Goal: Information Seeking & Learning: Learn about a topic

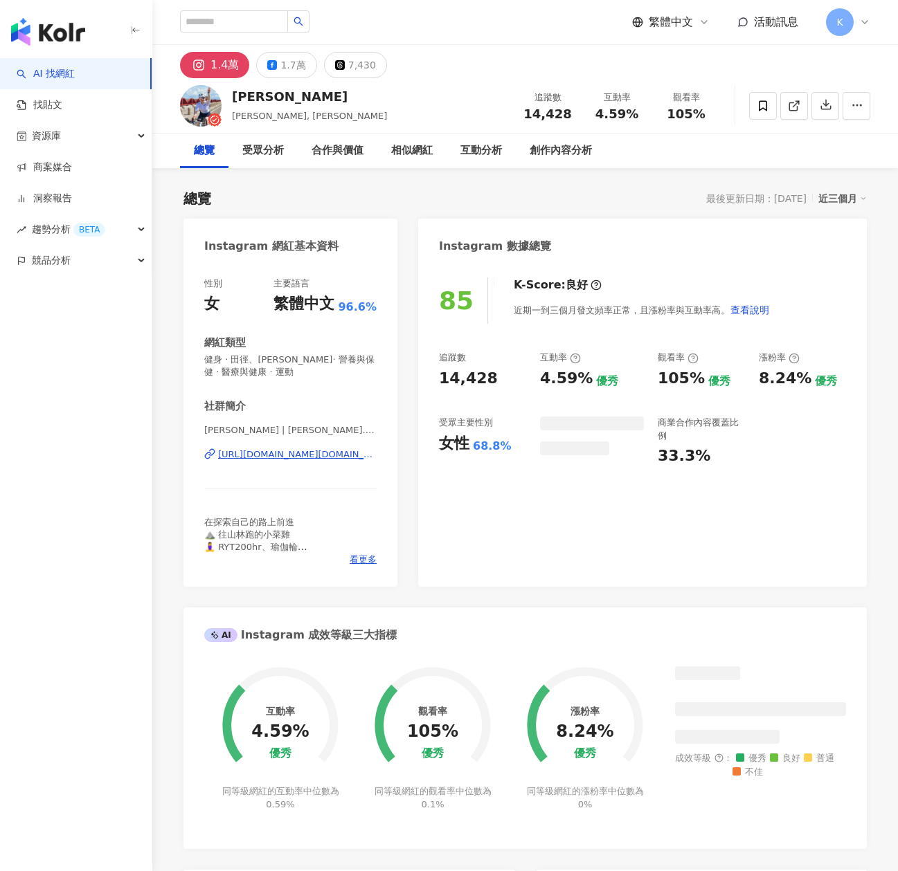
scroll to position [85, 0]
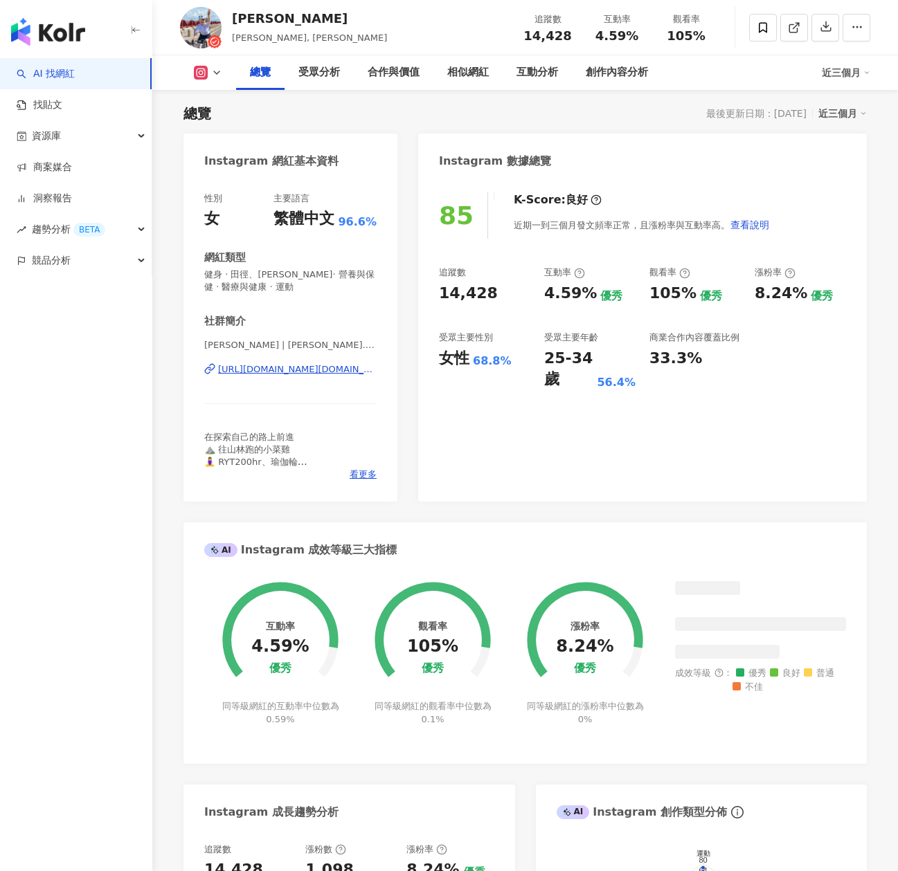
click at [597, 298] on div "4.59% 優秀" at bounding box center [589, 293] width 91 height 21
copy div "4.59%"
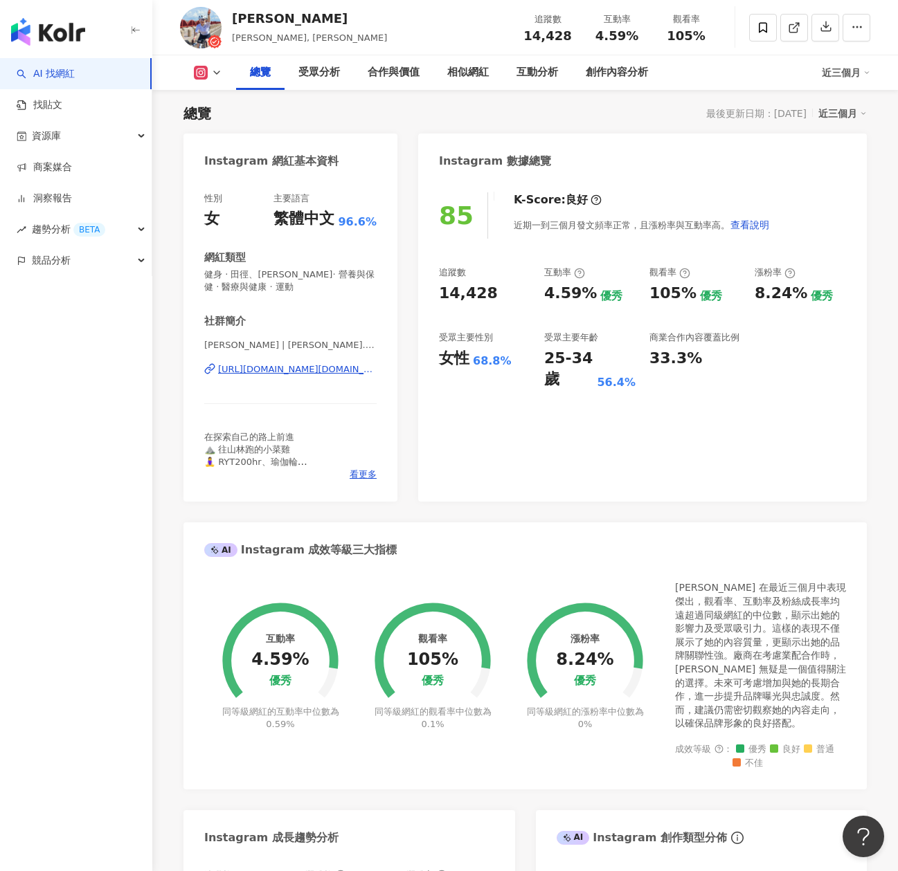
click at [475, 309] on div "追蹤數 14,428 互動率 4.59% 優秀 觀看率 105% 優秀 漲粉率 8.24% 優秀 受眾主要性別 女性 68.8% 受眾主要年齡 25-34 歲…" at bounding box center [642, 328] width 407 height 124
drag, startPoint x: 488, startPoint y: 297, endPoint x: 435, endPoint y: 297, distance: 53.3
click at [435, 297] on div "85 K-Score : 良好 近期一到三個月發文頻率正常，且漲粉率與互動率高。 查看說明 追蹤數 14,428 互動率 4.59% 優秀 觀看率 105% …" at bounding box center [642, 340] width 448 height 323
copy div "14,428"
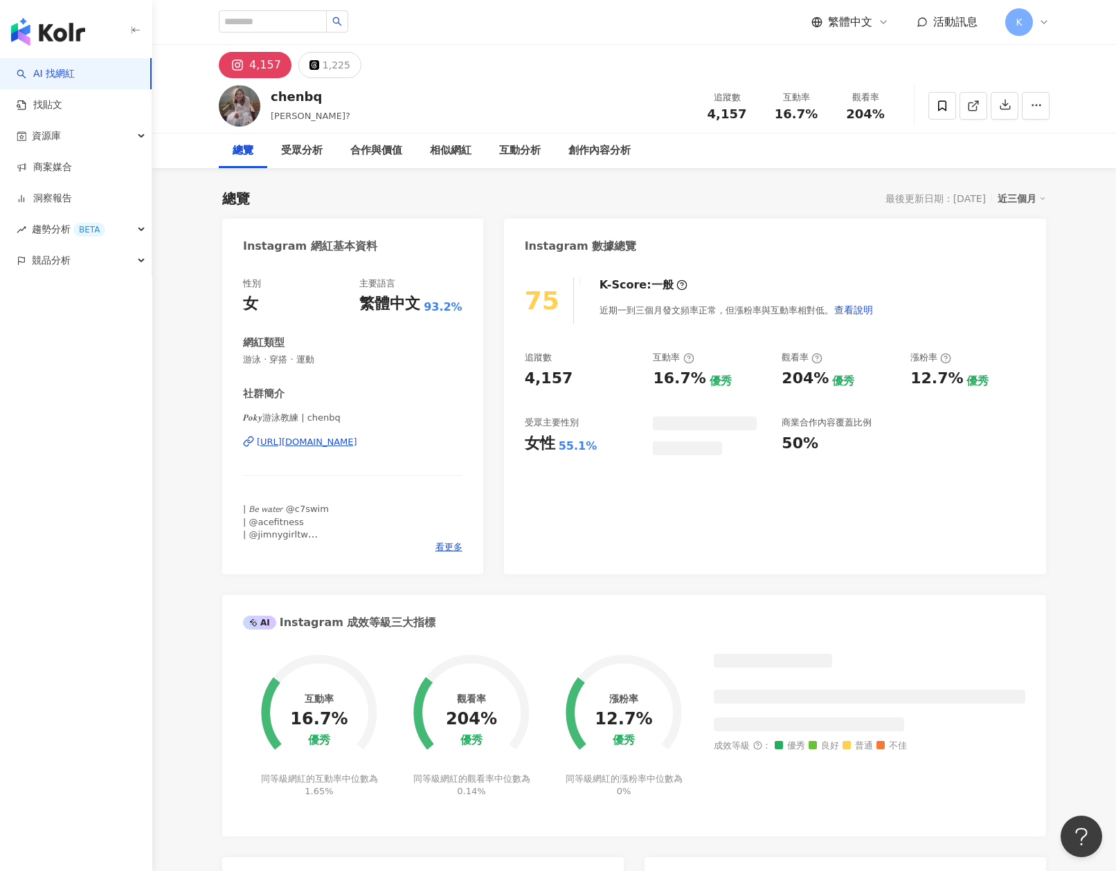
scroll to position [85, 0]
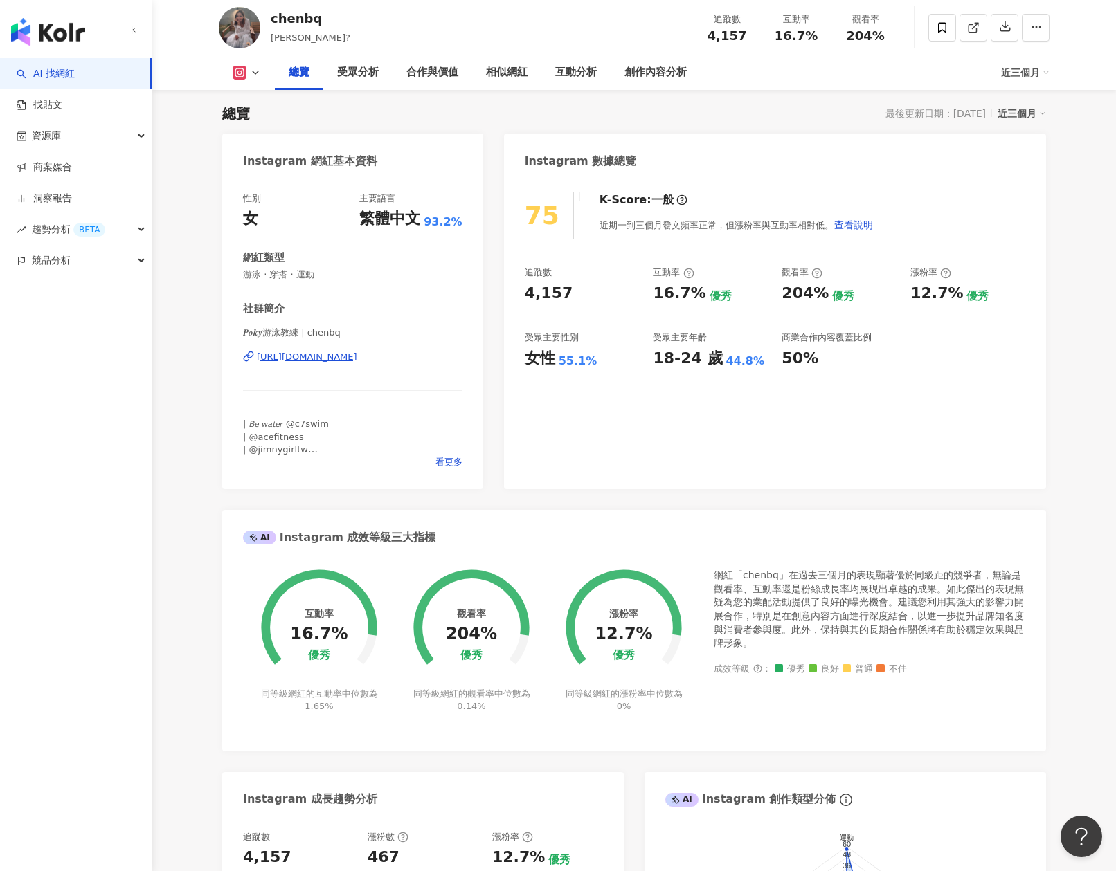
click at [509, 276] on div "75 K-Score : 一般 近期一到三個月發文頻率正常，但漲粉率與互動率相對低。 查看說明 追蹤數 4,157 互動率 16.7% 優秀 觀看率 204%…" at bounding box center [775, 334] width 542 height 311
drag, startPoint x: 653, startPoint y: 293, endPoint x: 697, endPoint y: 298, distance: 43.9
click at [697, 298] on div "16.7%" at bounding box center [679, 293] width 53 height 21
copy div "16.7%"
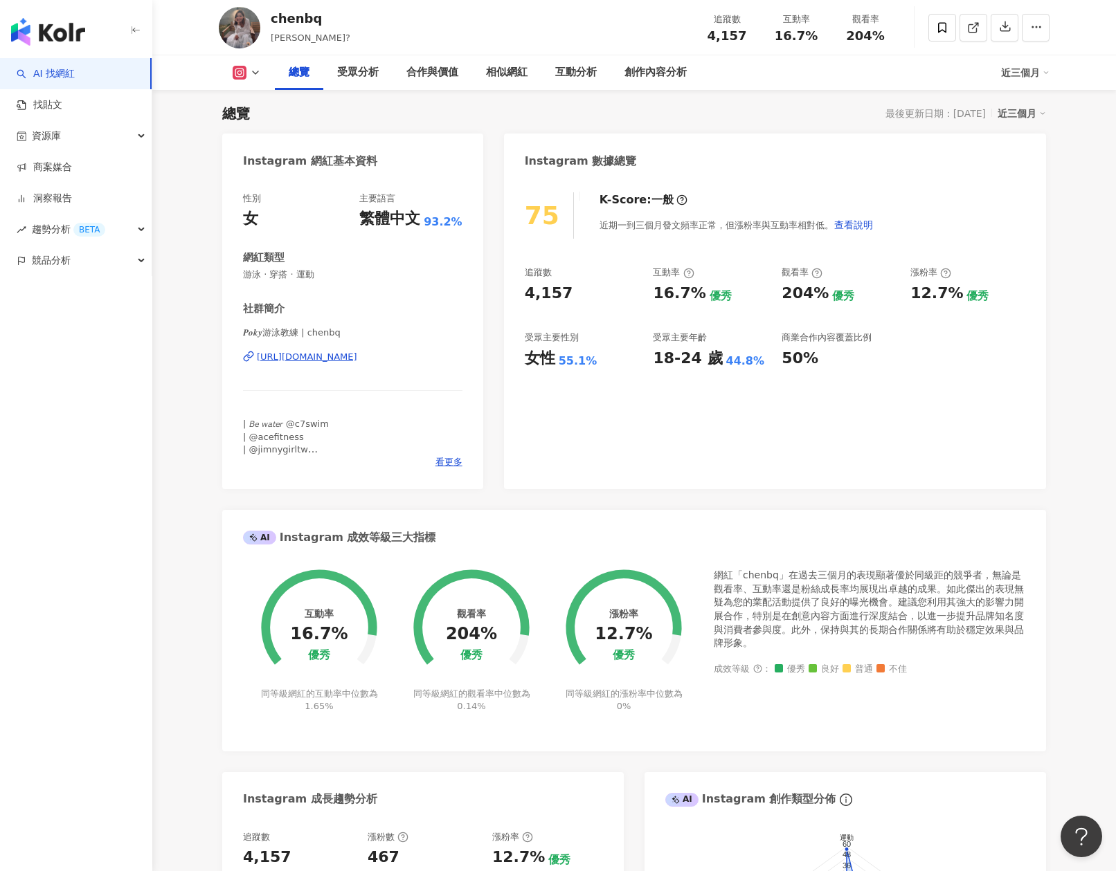
click at [612, 316] on div "追蹤數 4,157 互動率 16.7% 優秀 觀看率 204% 優秀 漲粉率 12.7% 優秀 受眾主要性別 女性 55.1% 受眾主要年齡 18-24 歲 …" at bounding box center [775, 317] width 500 height 102
drag, startPoint x: 586, startPoint y: 299, endPoint x: 522, endPoint y: 293, distance: 64.0
click at [522, 293] on div "75 K-Score : 一般 近期一到三個月發文頻率正常，但漲粉率與互動率相對低。 查看說明 追蹤數 4,157 互動率 16.7% 優秀 觀看率 204%…" at bounding box center [775, 334] width 542 height 311
copy div "4,157"
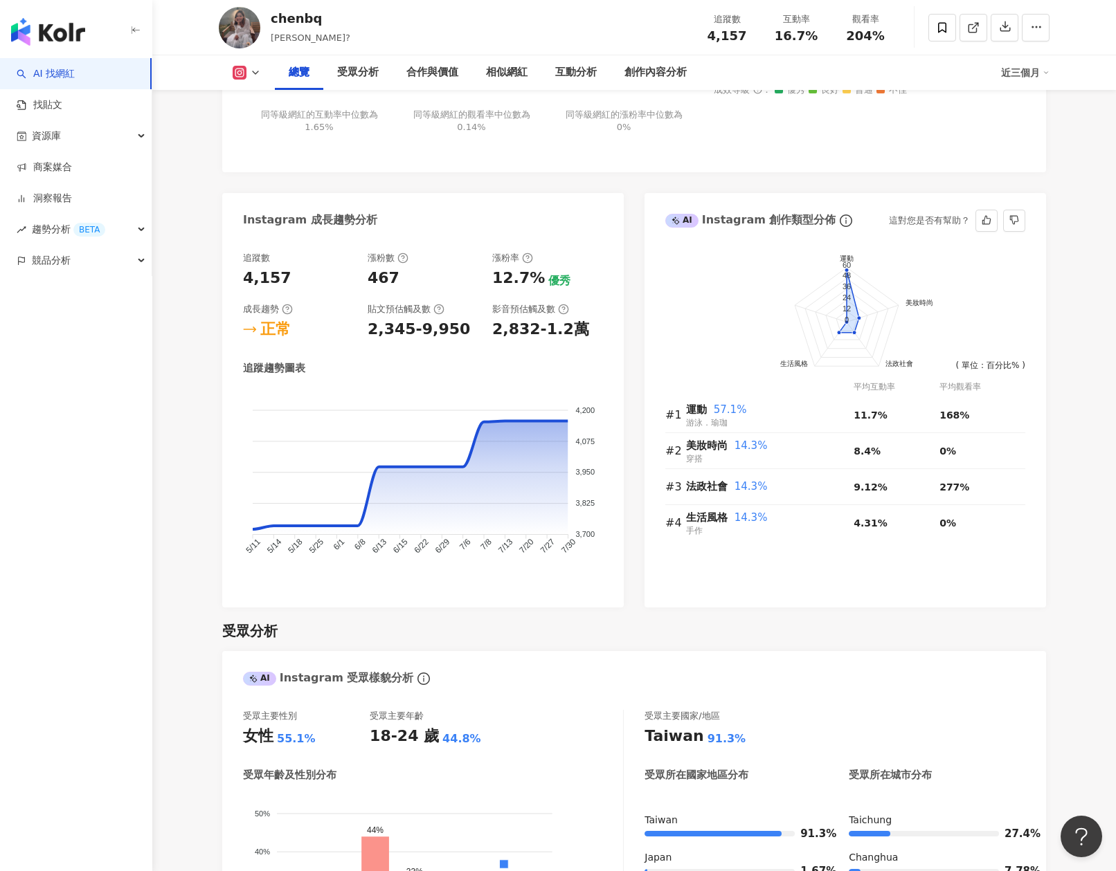
scroll to position [819, 0]
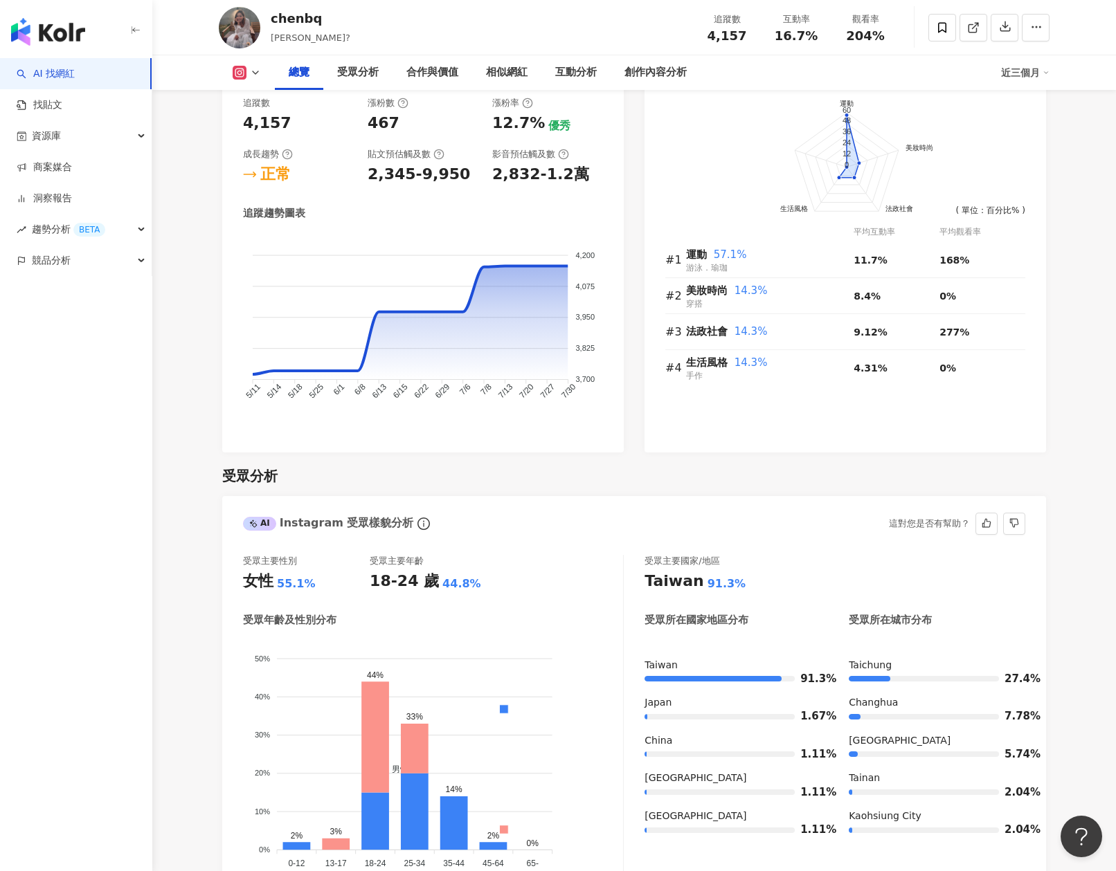
drag, startPoint x: 369, startPoint y: 588, endPoint x: 412, endPoint y: 585, distance: 43.7
click at [412, 585] on div "18-24 歲" at bounding box center [404, 581] width 69 height 21
click at [409, 585] on div "18-24 歲" at bounding box center [404, 581] width 69 height 21
drag, startPoint x: 370, startPoint y: 581, endPoint x: 417, endPoint y: 584, distance: 47.1
click at [417, 584] on div "18-24 歲" at bounding box center [404, 581] width 69 height 21
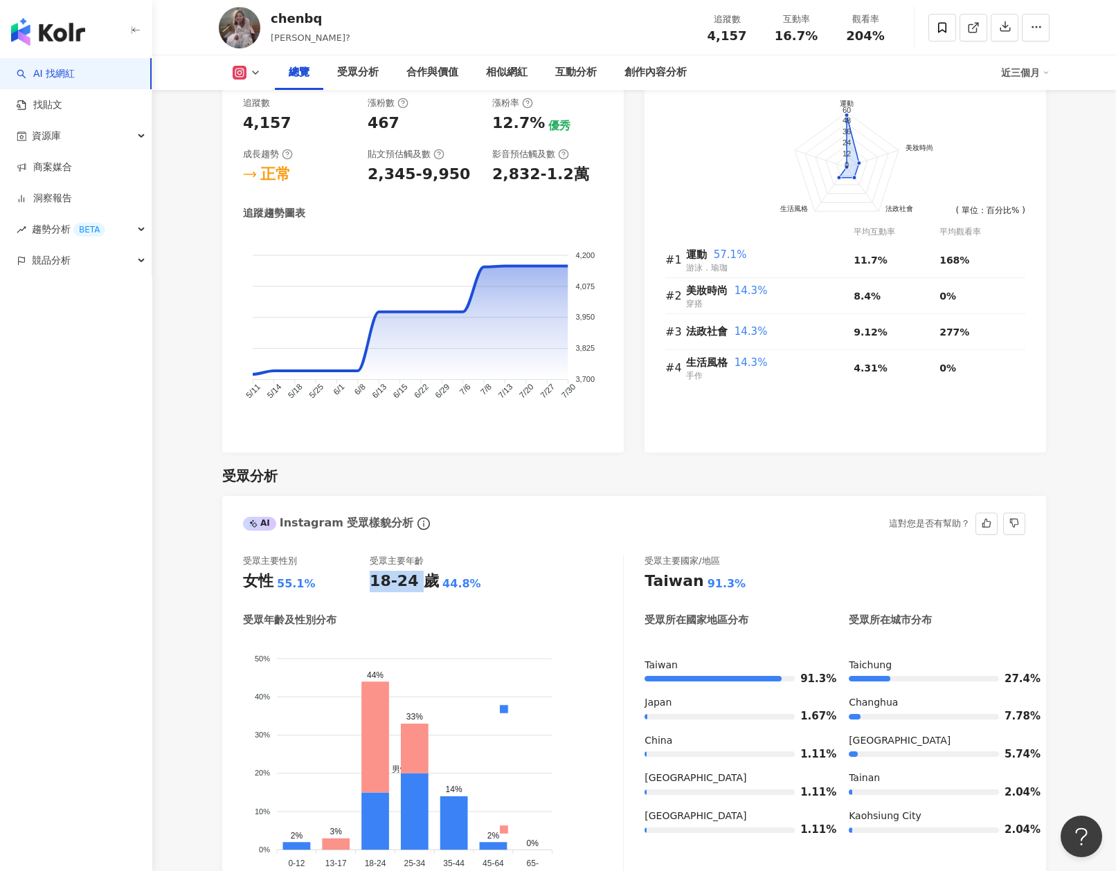
copy div "18-24"
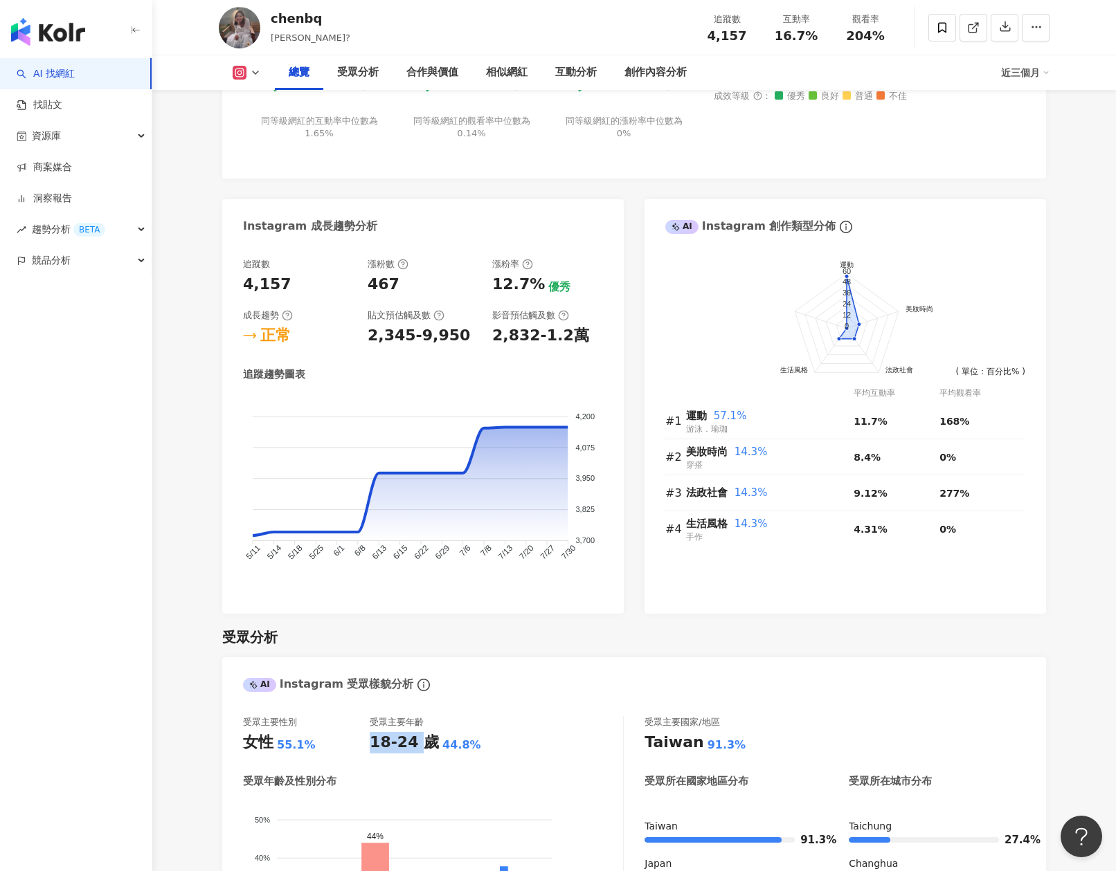
scroll to position [463, 0]
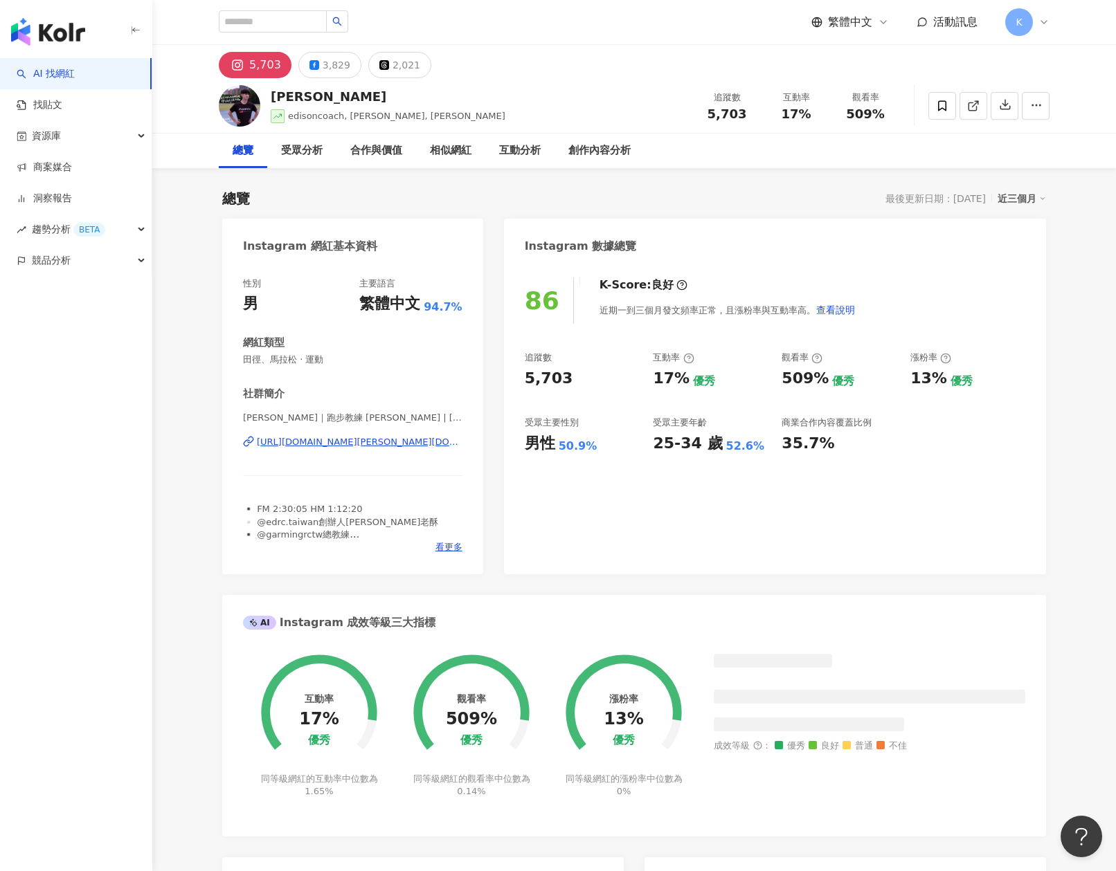
drag, startPoint x: 531, startPoint y: 379, endPoint x: 522, endPoint y: 379, distance: 9.0
click at [535, 378] on div "5,703" at bounding box center [549, 378] width 48 height 21
click at [567, 376] on div "86 K-Score : 良好 近期一到三個月發文頻率正常，且漲粉率與互動率高。 查看說明 追蹤數 5,703 互動率 17% 優秀 觀看率 509% 優秀 …" at bounding box center [775, 419] width 542 height 311
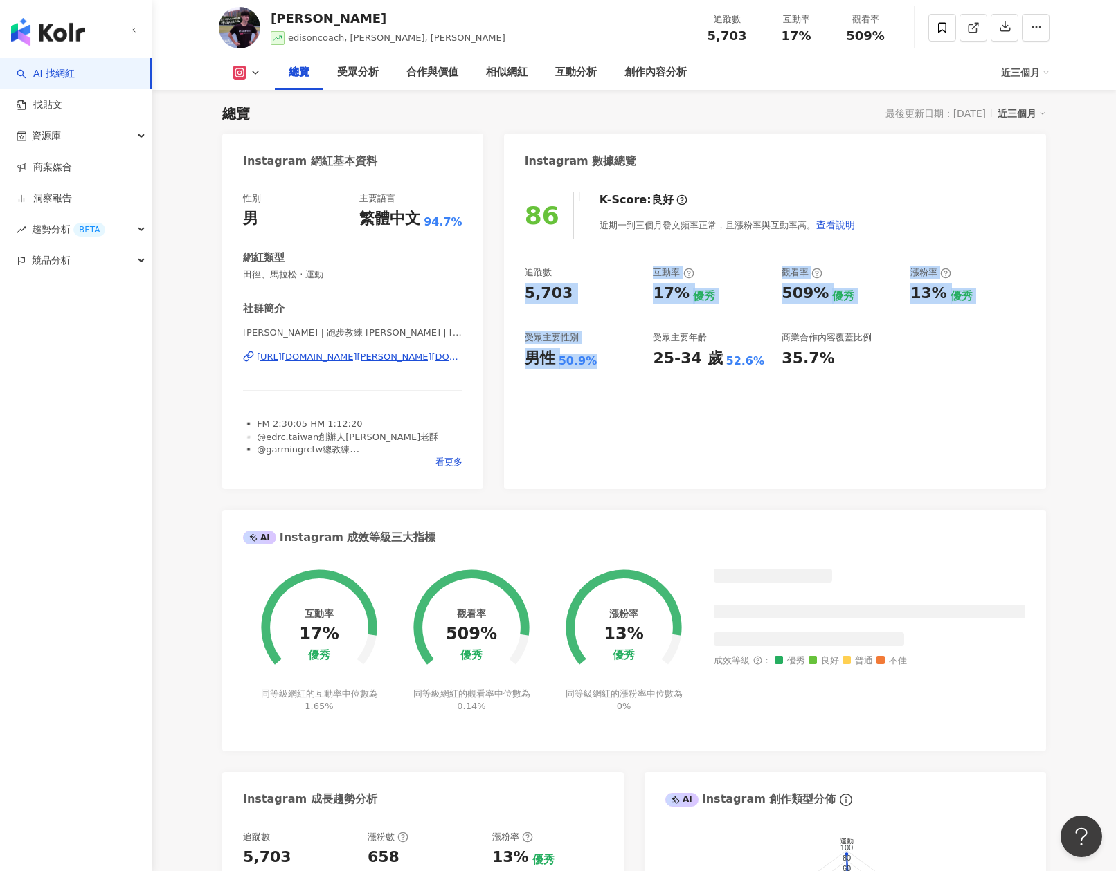
click at [579, 334] on div "受眾主要性別" at bounding box center [582, 337] width 115 height 12
drag, startPoint x: 522, startPoint y: 295, endPoint x: 608, endPoint y: 298, distance: 85.8
click at [608, 298] on div "86 K-Score : 良好 近期一到三個月發文頻率正常，且漲粉率與互動率高。 查看說明 追蹤數 5,703 互動率 17% 優秀 觀看率 509% 優秀 …" at bounding box center [775, 334] width 542 height 311
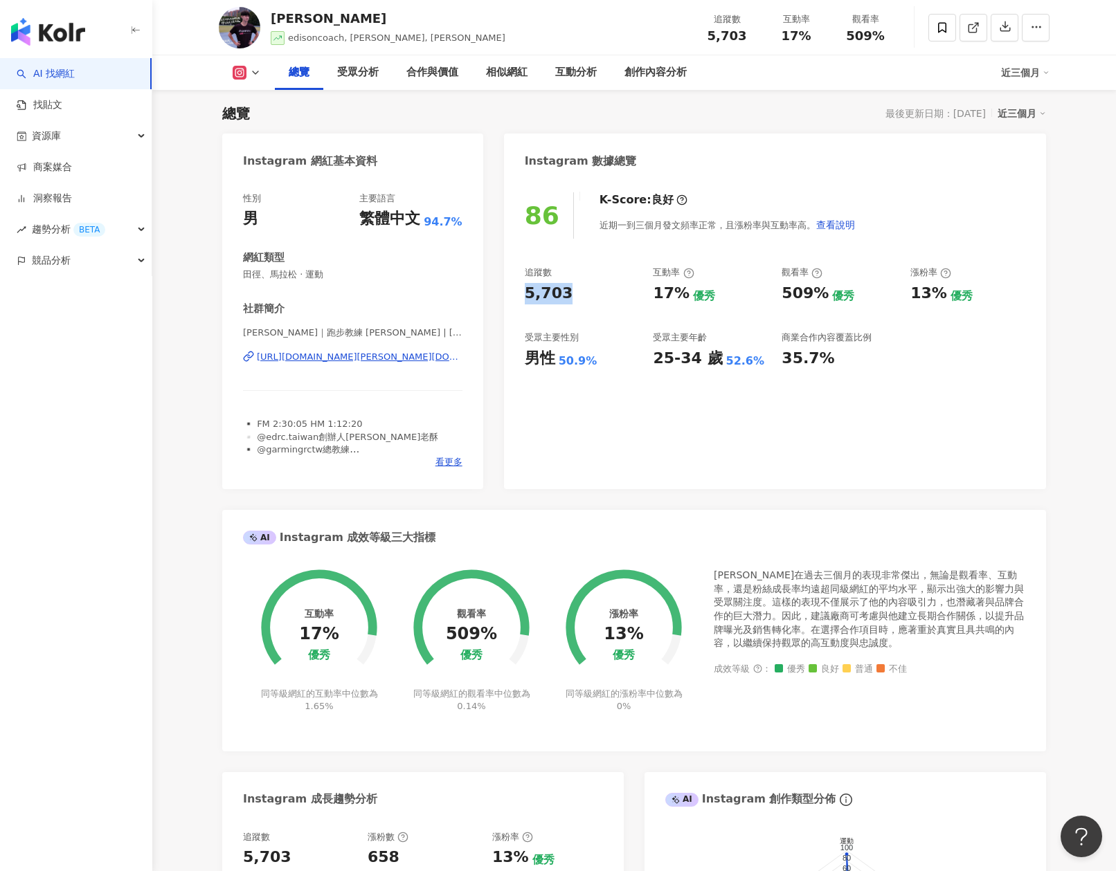
copy div "5,703"
click at [662, 273] on div "互動率" at bounding box center [673, 272] width 41 height 12
drag, startPoint x: 653, startPoint y: 291, endPoint x: 684, endPoint y: 294, distance: 31.3
click at [683, 293] on div "17%" at bounding box center [671, 293] width 37 height 21
copy div "17%"
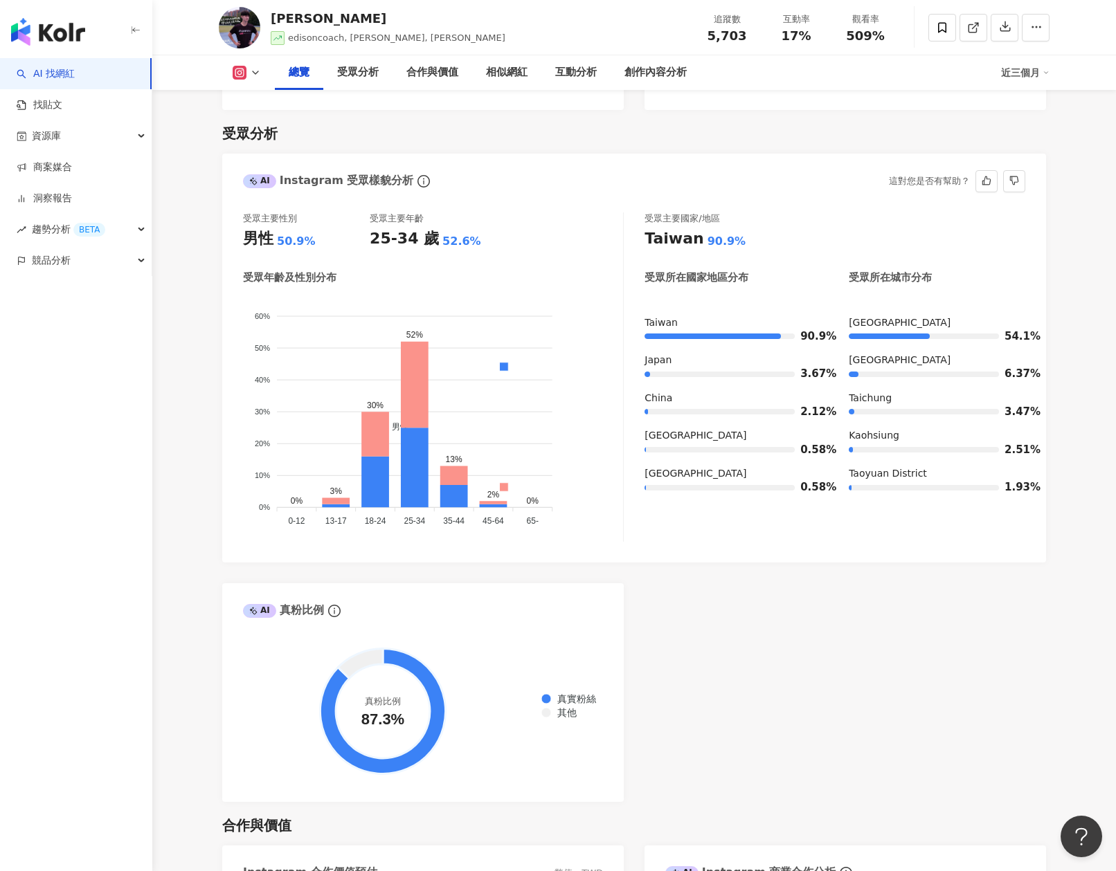
scroll to position [771, 0]
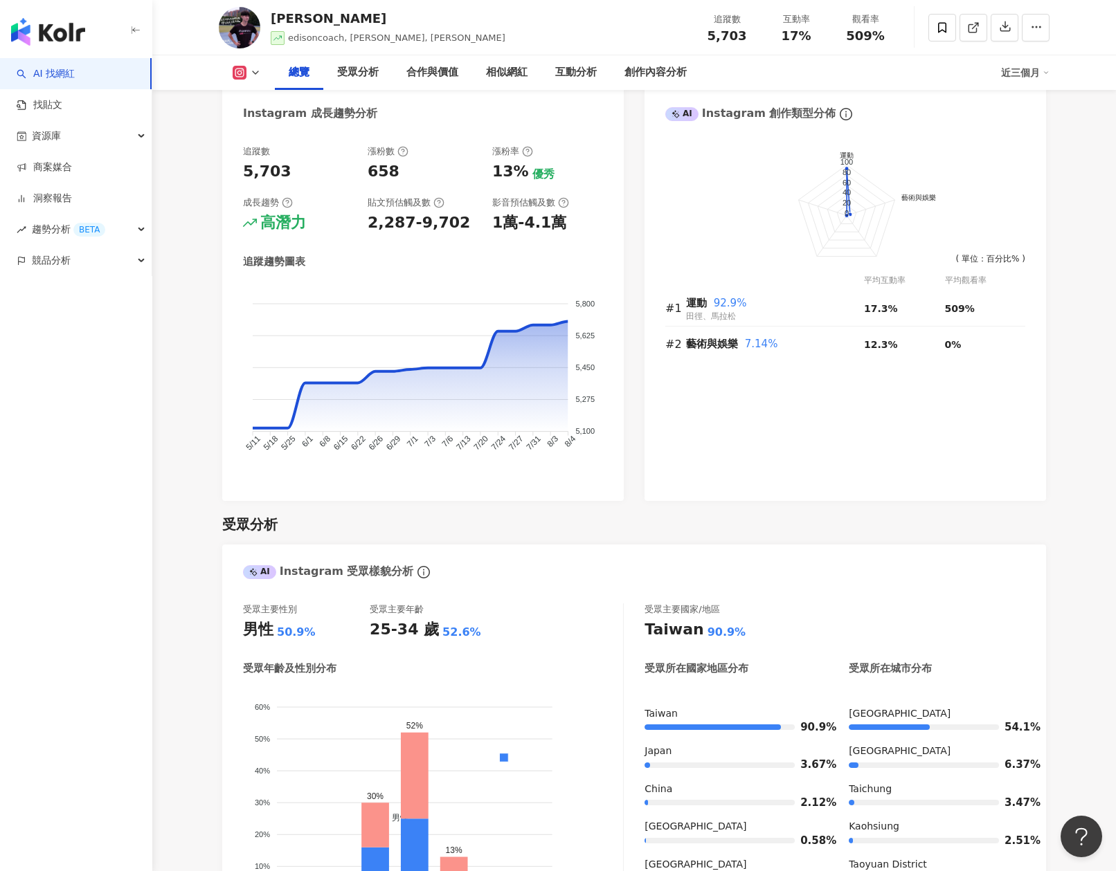
click at [565, 279] on div "追蹤趨勢圖表 5,800 5,800 5,625 5,625 5,450 5,450 5,275 5,275 5,100 5,100 5/11 5/11 5/…" at bounding box center [423, 368] width 360 height 226
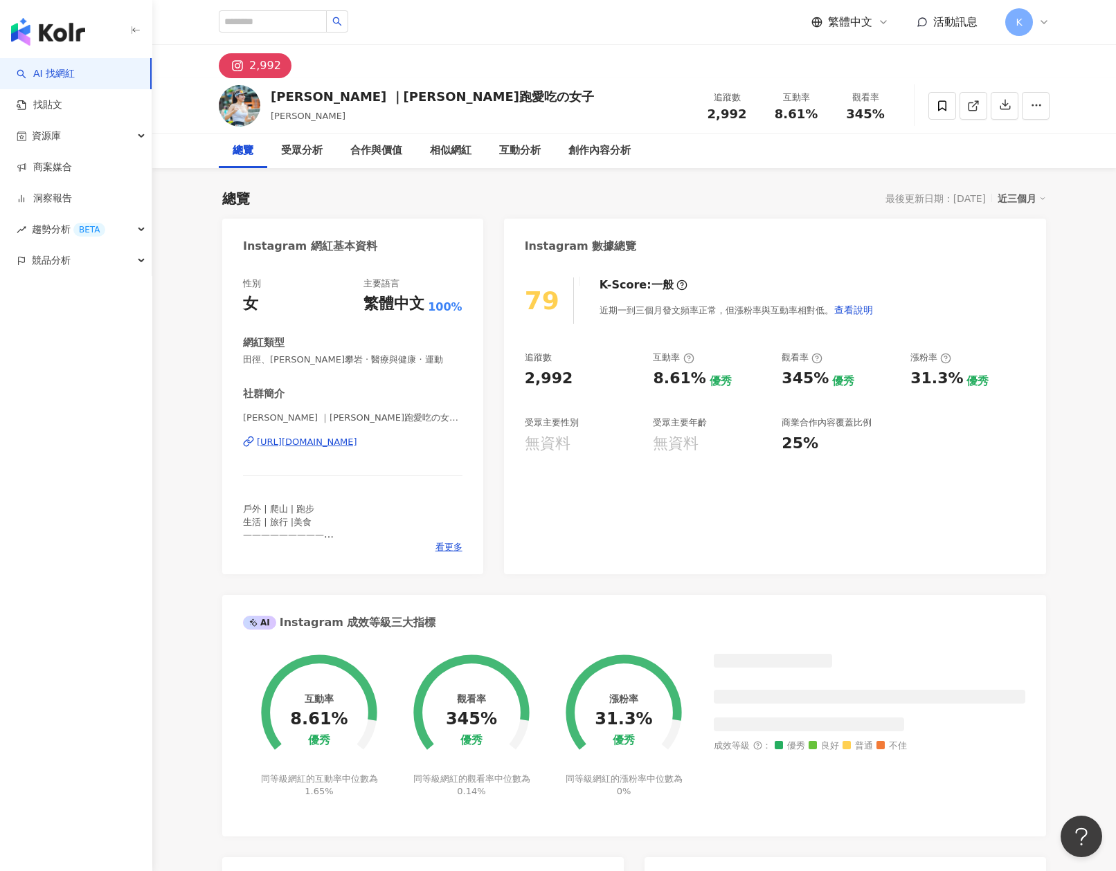
scroll to position [85, 0]
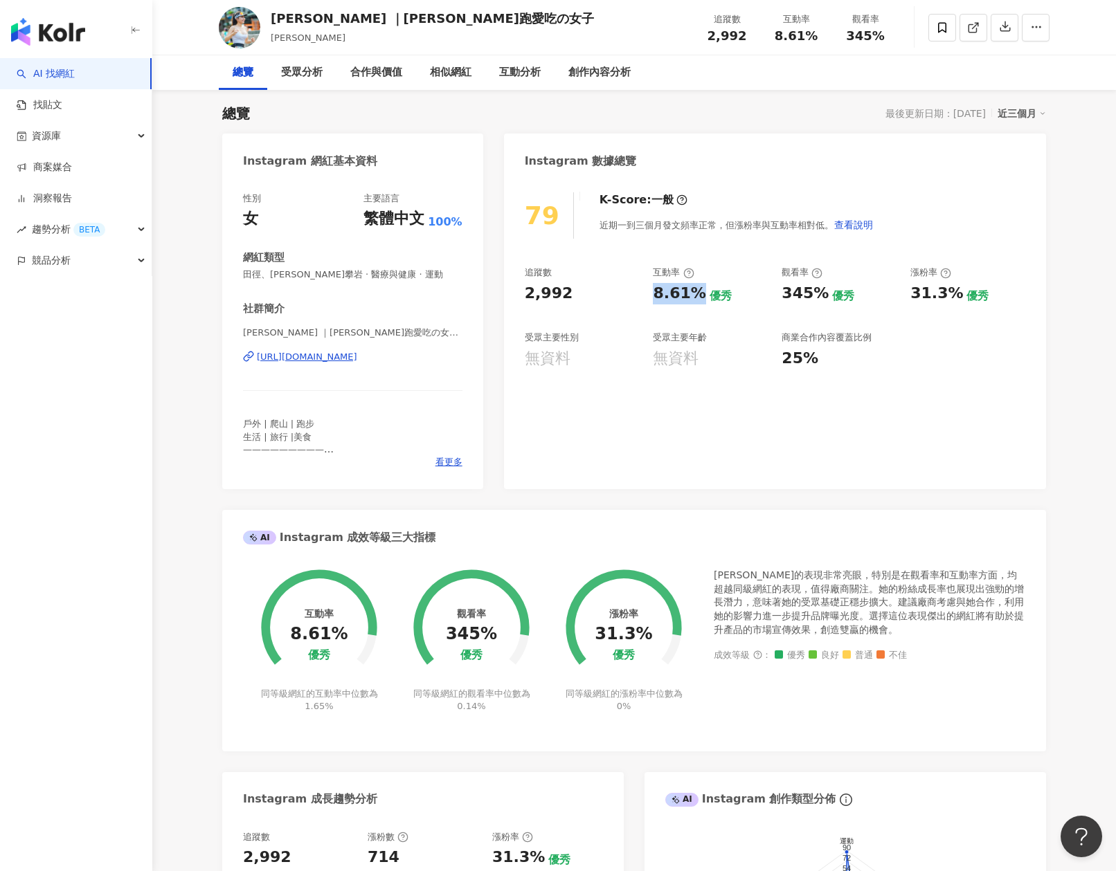
drag, startPoint x: 660, startPoint y: 291, endPoint x: 697, endPoint y: 293, distance: 36.8
click at [697, 293] on div "8.61%" at bounding box center [679, 293] width 53 height 21
copy div "8.61%"
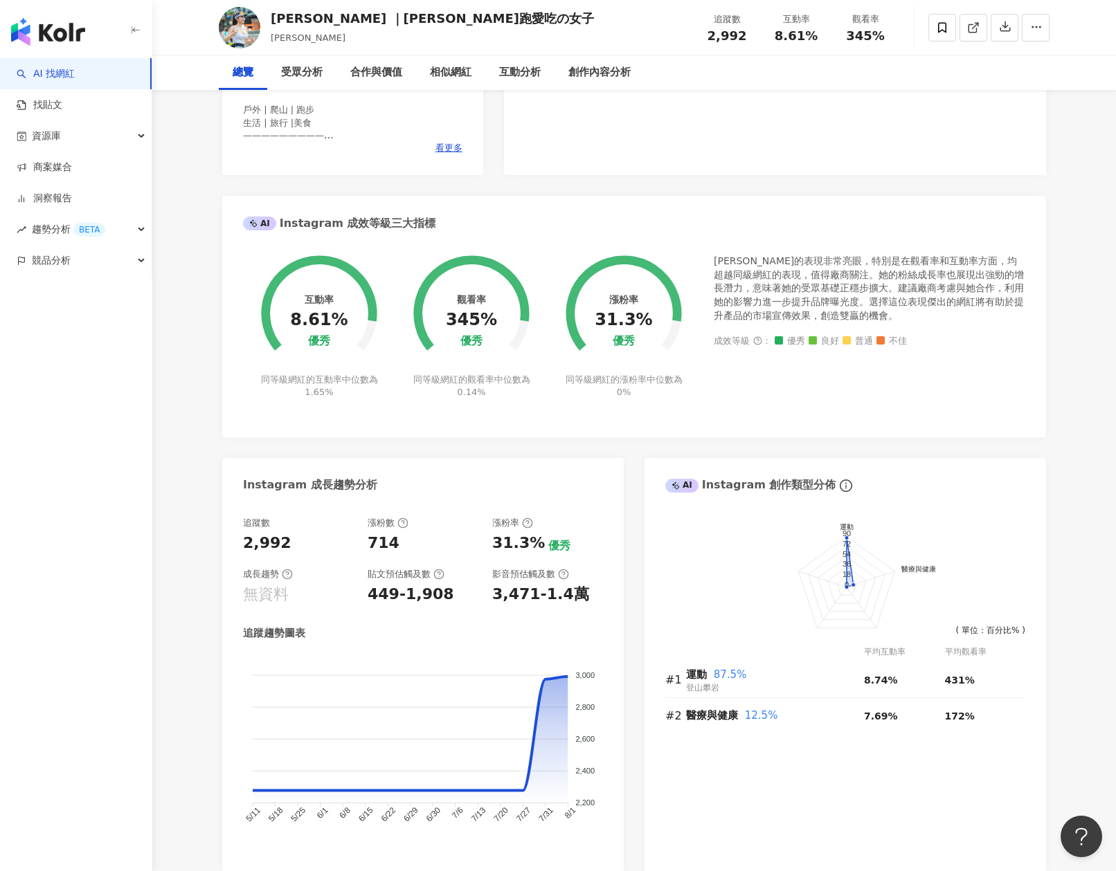
scroll to position [0, 0]
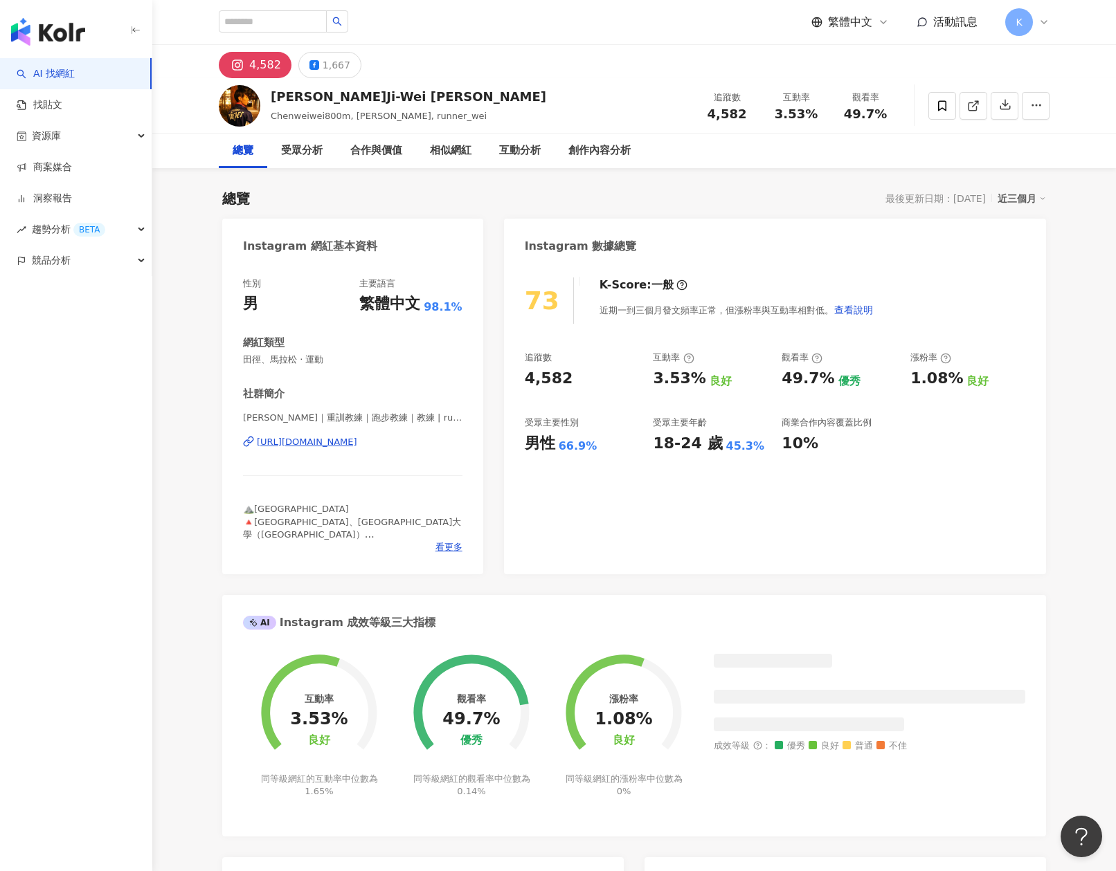
scroll to position [85, 0]
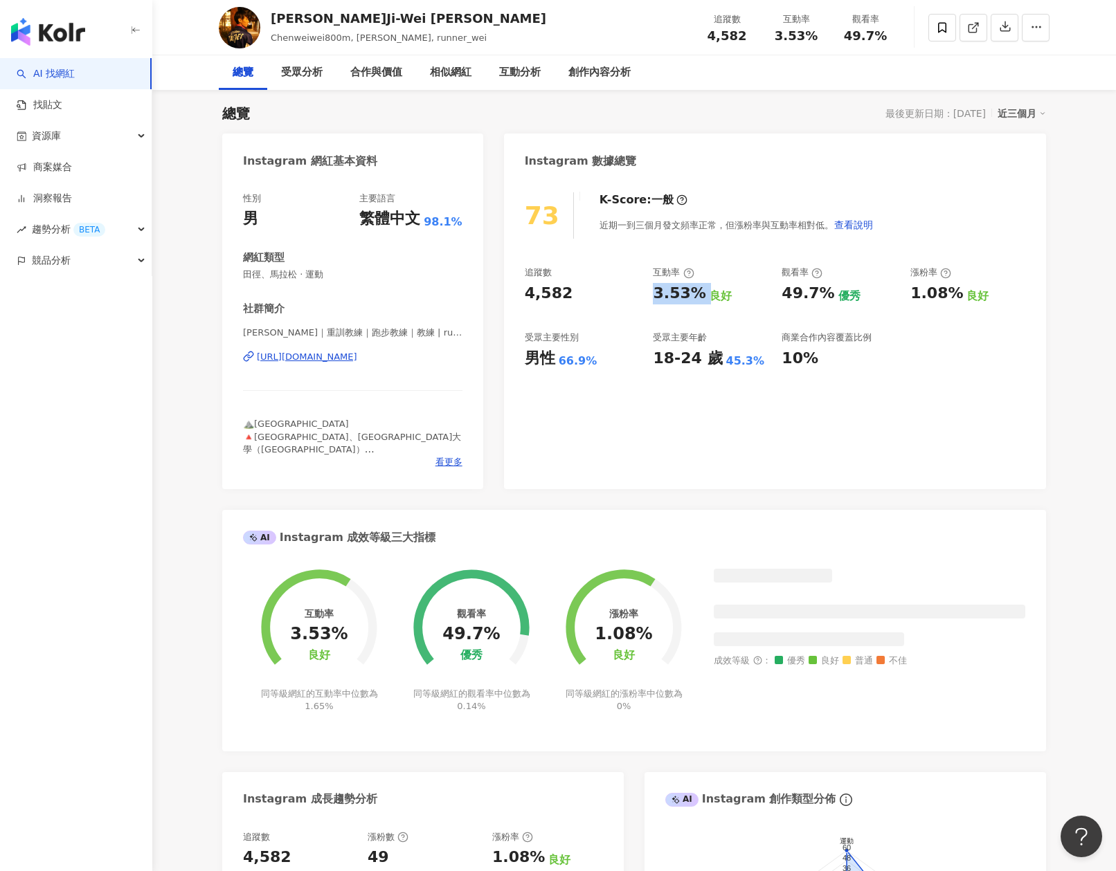
drag, startPoint x: 653, startPoint y: 291, endPoint x: 703, endPoint y: 295, distance: 50.0
click at [703, 295] on div "追蹤數 4,582 互動率 3.53% 良好 觀看率 49.7% 優秀 漲粉率 1.08% 良好 受眾主要性別 男性 66.9% 受眾主要年齡 18-24 歲…" at bounding box center [775, 317] width 500 height 102
copy div "3.53%"
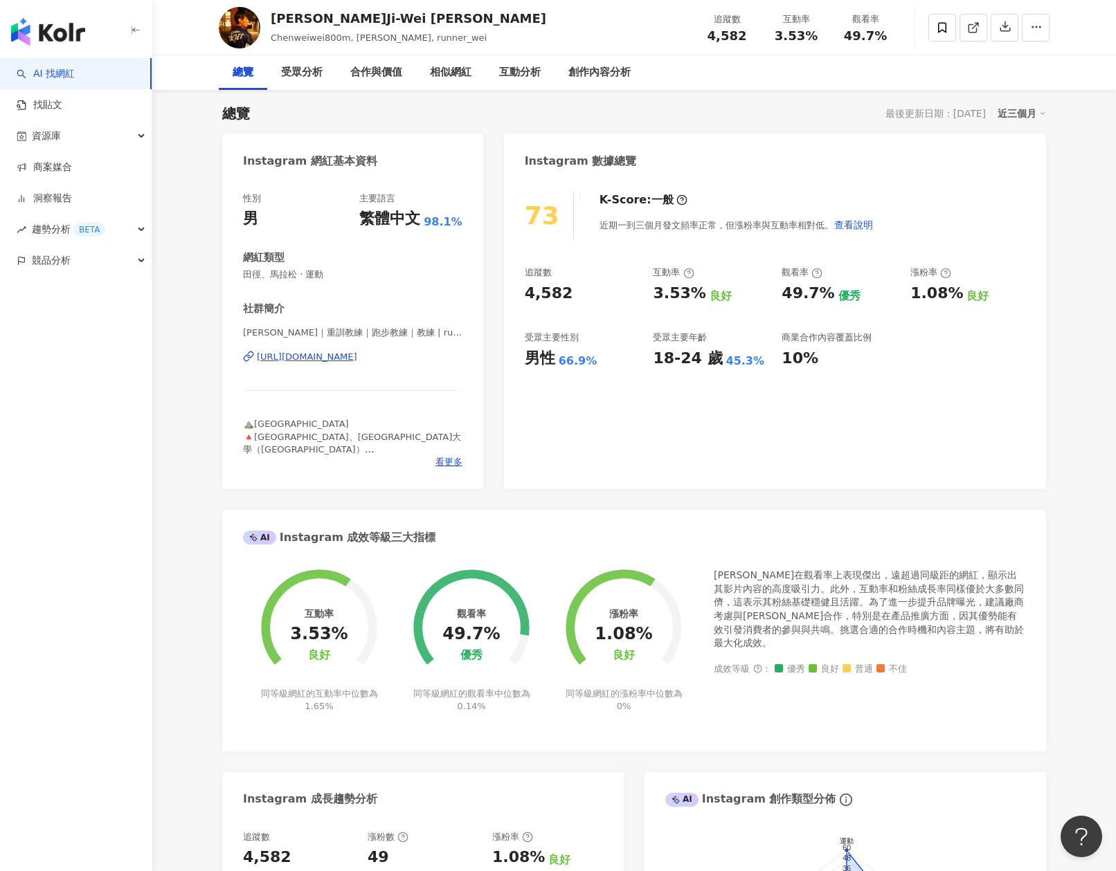
click at [520, 294] on div "73 K-Score : 一般 近期一到三個月發文頻率正常，但漲粉率與互動率相對低。 查看說明 追蹤數 4,582 互動率 3.53% 良好 觀看率 49.7…" at bounding box center [775, 334] width 542 height 311
drag, startPoint x: 612, startPoint y: 293, endPoint x: 518, endPoint y: 297, distance: 94.2
click at [520, 296] on div "73 K-Score : 一般 近期一到三個月發文頻率正常，但漲粉率與互動率相對低。 查看說明 追蹤數 4,582 互動率 3.53% 良好 觀看率 49.7…" at bounding box center [775, 334] width 542 height 311
copy div "4,582"
click at [617, 427] on div "73 K-Score : 一般 近期一到三個月發文頻率正常，但漲粉率與互動率相對低。 查看說明 追蹤數 4,582 互動率 3.53% 良好 觀看率 49.7…" at bounding box center [775, 334] width 542 height 311
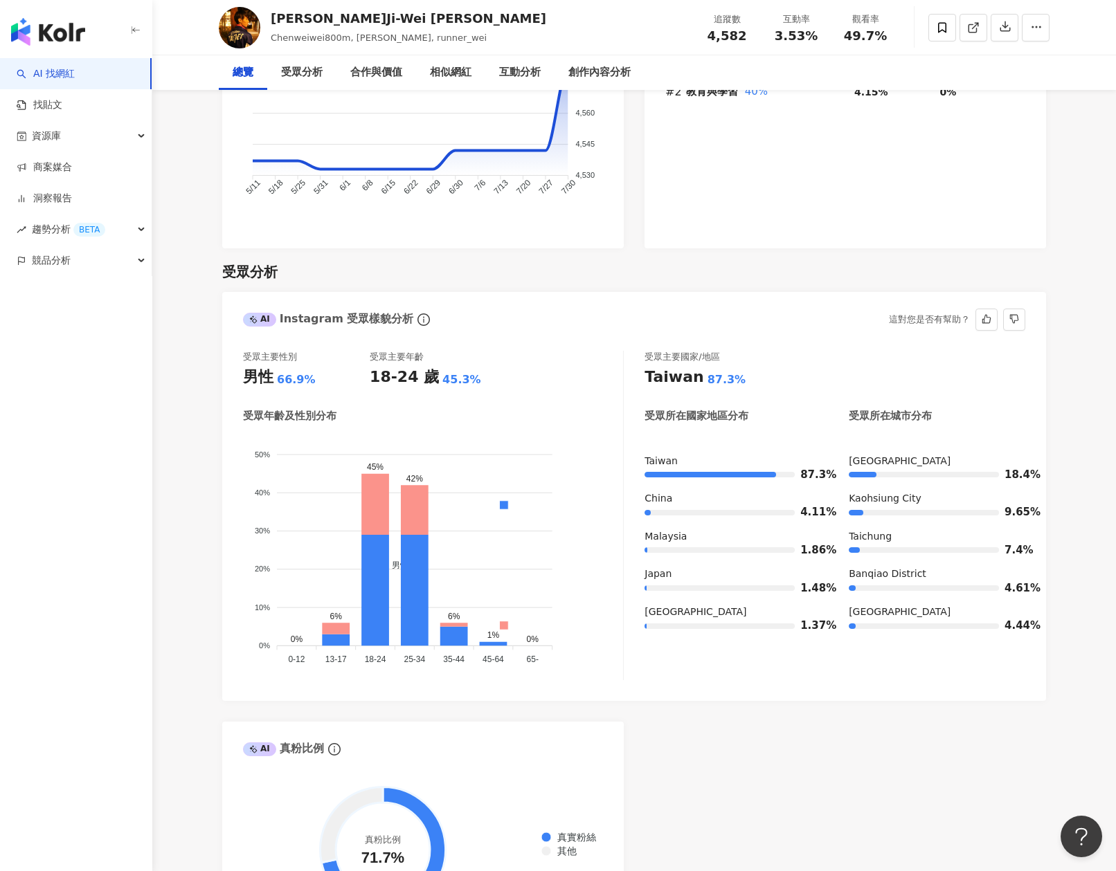
scroll to position [1055, 0]
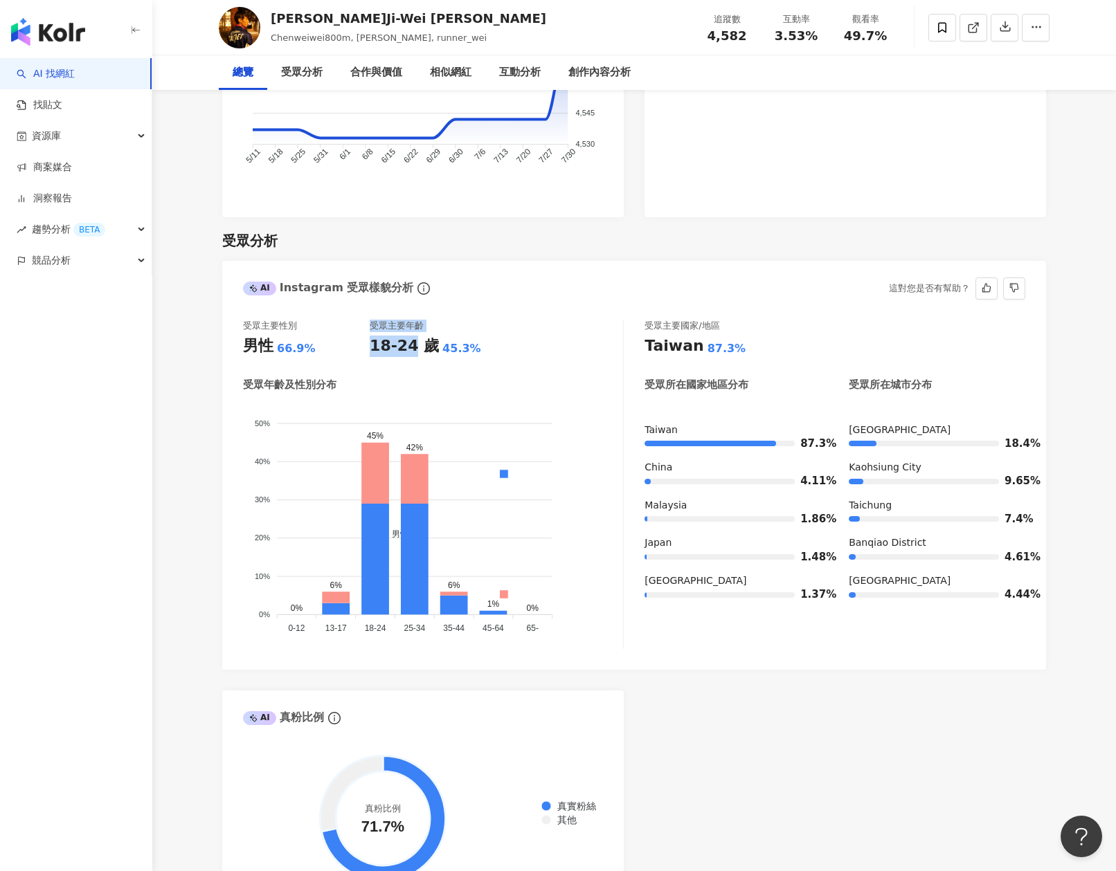
drag, startPoint x: 365, startPoint y: 347, endPoint x: 412, endPoint y: 349, distance: 47.1
click at [412, 349] on div "受眾主要性別 男性 66.9% 受眾主要年齡 18-24 歲 45.3%" at bounding box center [433, 338] width 380 height 37
click at [419, 349] on div "18-24 歲" at bounding box center [404, 346] width 69 height 21
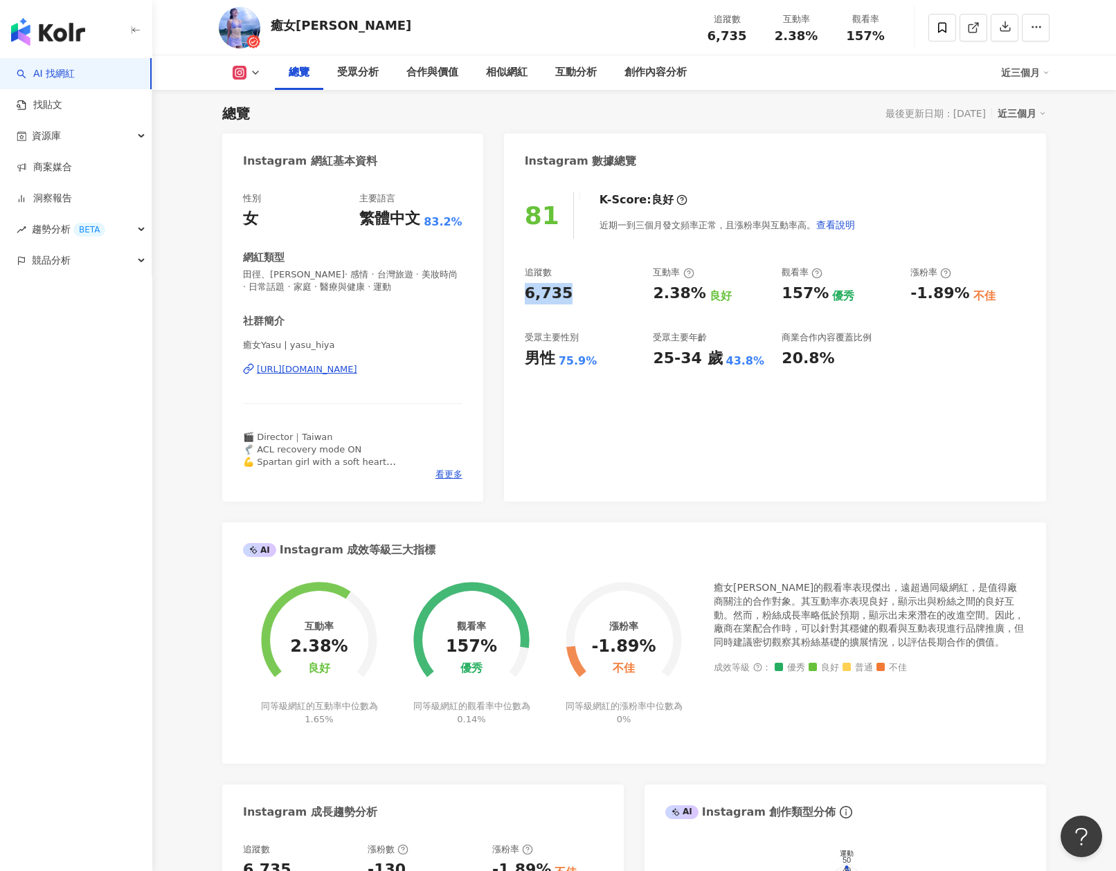
drag, startPoint x: 589, startPoint y: 293, endPoint x: 503, endPoint y: 292, distance: 85.8
click at [503, 292] on div "Instagram 網紅基本資料 性別 女 主要語言 繁體中文 83.2% 網紅類型 田徑、馬拉松 · 感情 · 台灣旅遊 · 美妝時尚 · 日常話題 · 家…" at bounding box center [634, 667] width 824 height 1066
copy div "6,735"
click at [670, 311] on div "追蹤數 6,735 互動率 2.38% 良好 觀看率 157% 優秀 漲粉率 -1.89% 不佳 受眾主要性別 男性 75.9% 受眾主要年齡 25-34 歲…" at bounding box center [775, 317] width 500 height 102
drag, startPoint x: 653, startPoint y: 296, endPoint x: 705, endPoint y: 299, distance: 52.0
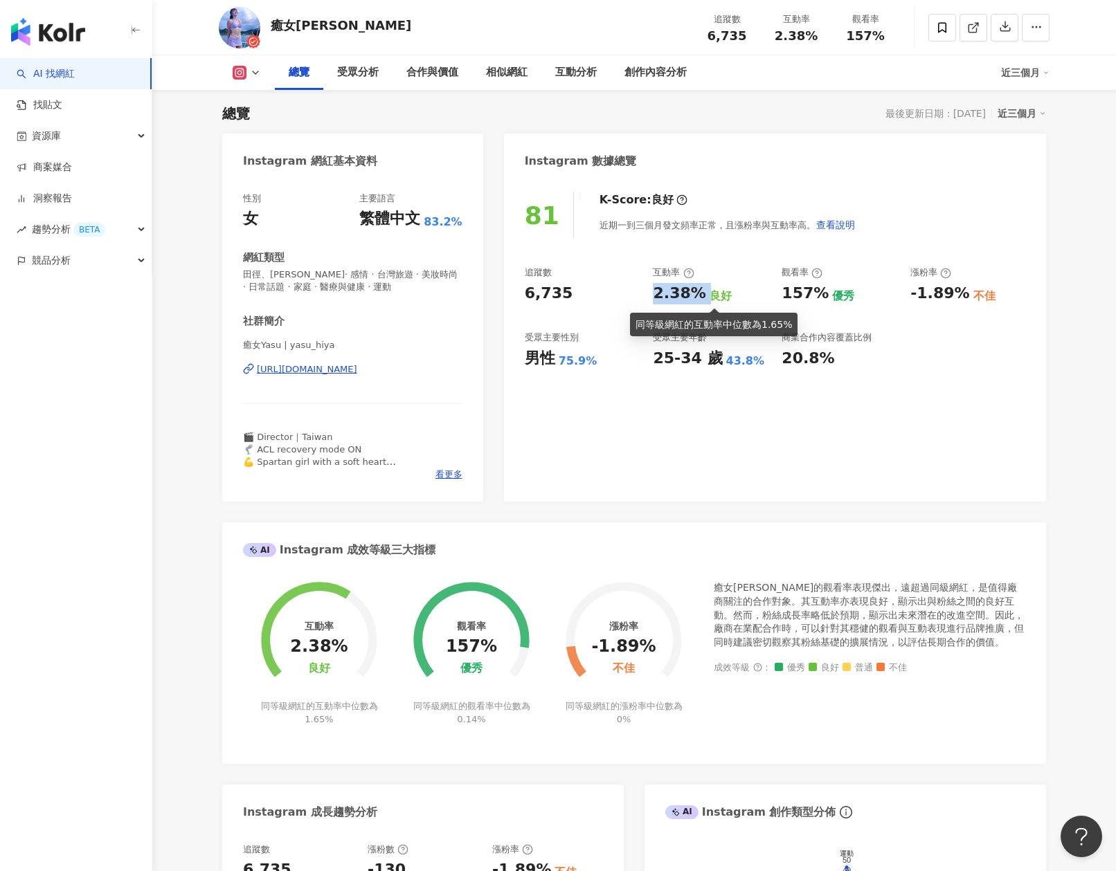
click at [705, 299] on div "2.38% 良好" at bounding box center [710, 293] width 115 height 21
copy div "2.38%"
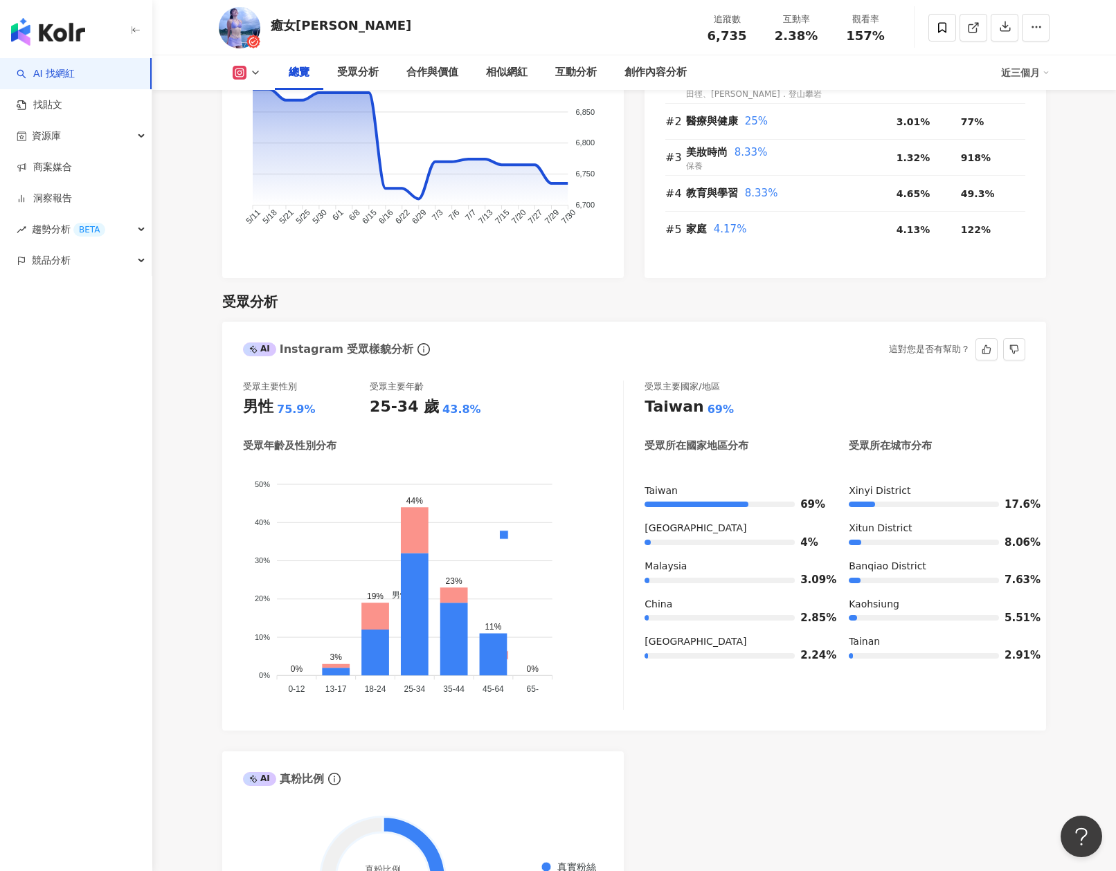
scroll to position [1001, 0]
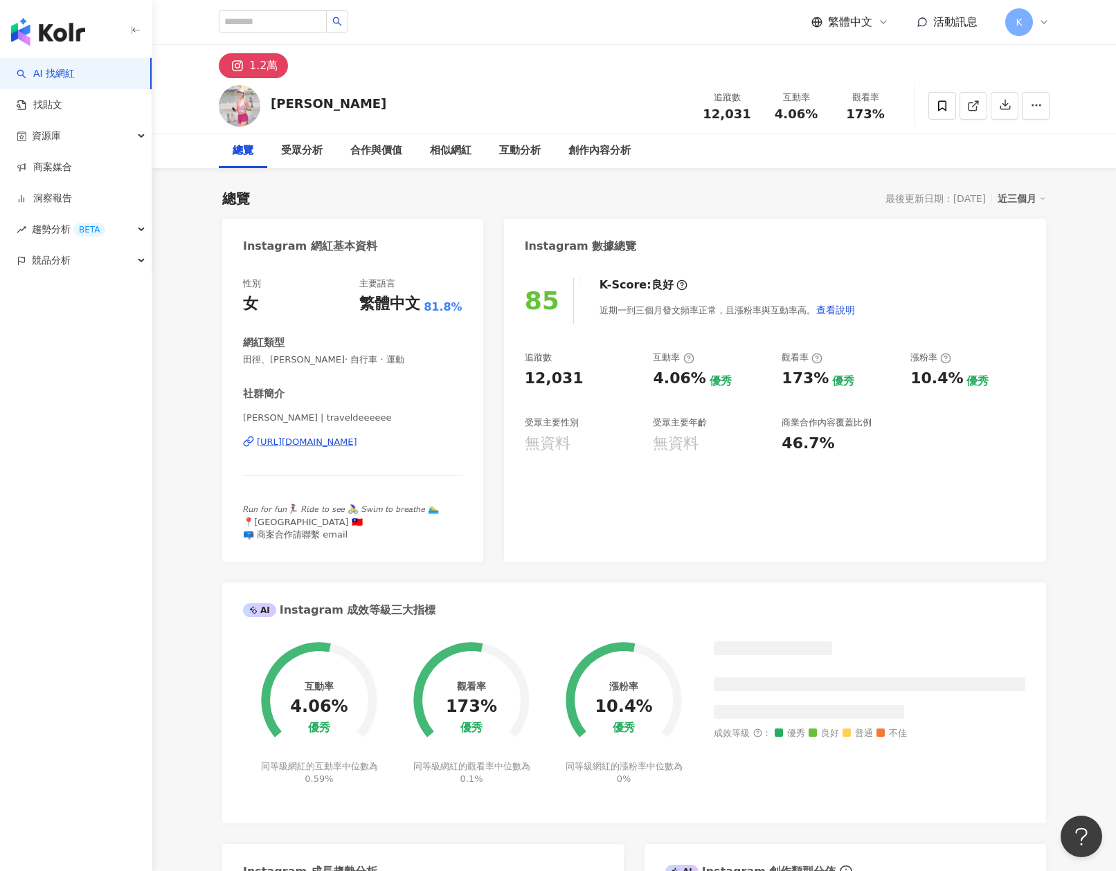
click at [530, 378] on div "12,031" at bounding box center [554, 378] width 59 height 21
click at [621, 380] on div "85 K-Score : 良好 近期一到三個月發文頻率正常，且漲粉率與互動率高。 查看說明 追蹤數 12,031 互動率 4.06% 優秀 觀看率 173% …" at bounding box center [775, 413] width 542 height 298
copy div "12,031"
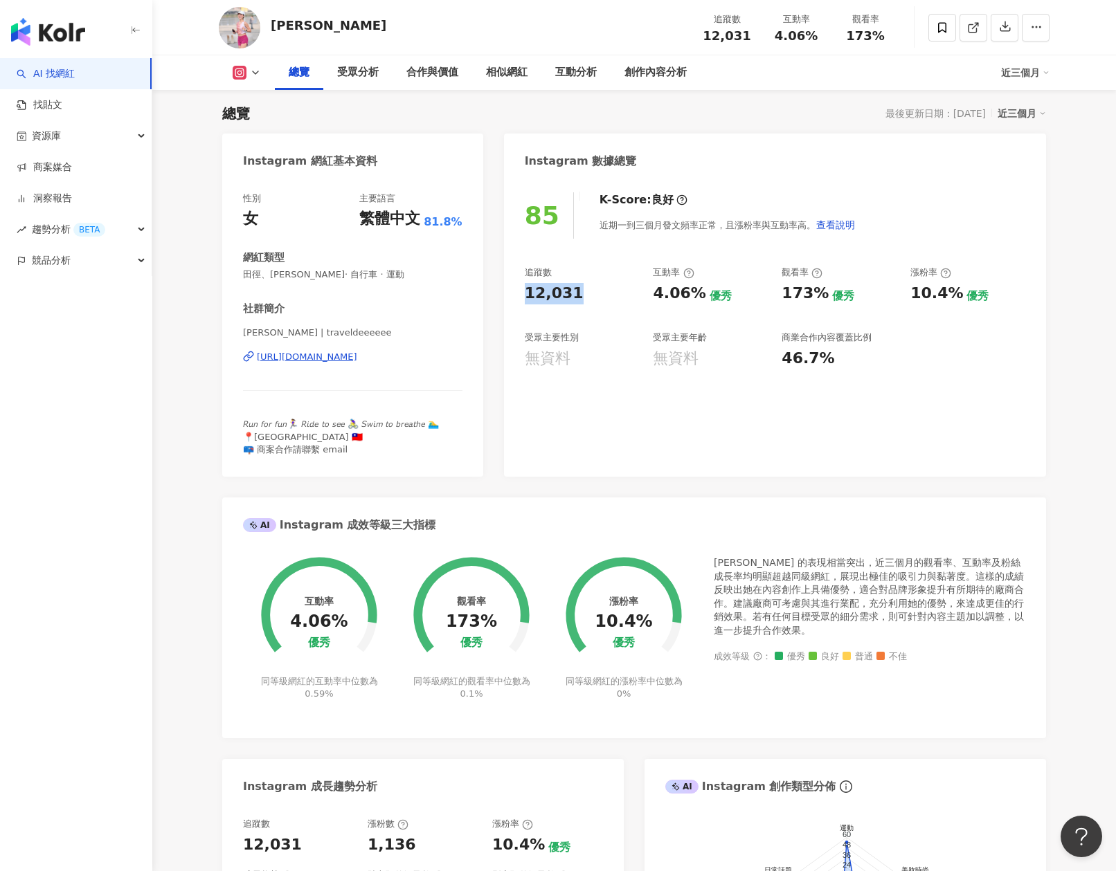
click at [646, 320] on div "追蹤數 12,031 互動率 4.06% 優秀 觀看率 173% 優秀 漲粉率 10.4% 優秀 受眾主要性別 無資料 受眾主要年齡 無資料 商業合作內容覆蓋…" at bounding box center [775, 317] width 500 height 102
drag, startPoint x: 659, startPoint y: 302, endPoint x: 699, endPoint y: 301, distance: 39.5
click at [699, 301] on div "4.06%" at bounding box center [679, 293] width 53 height 21
copy div "4.06%"
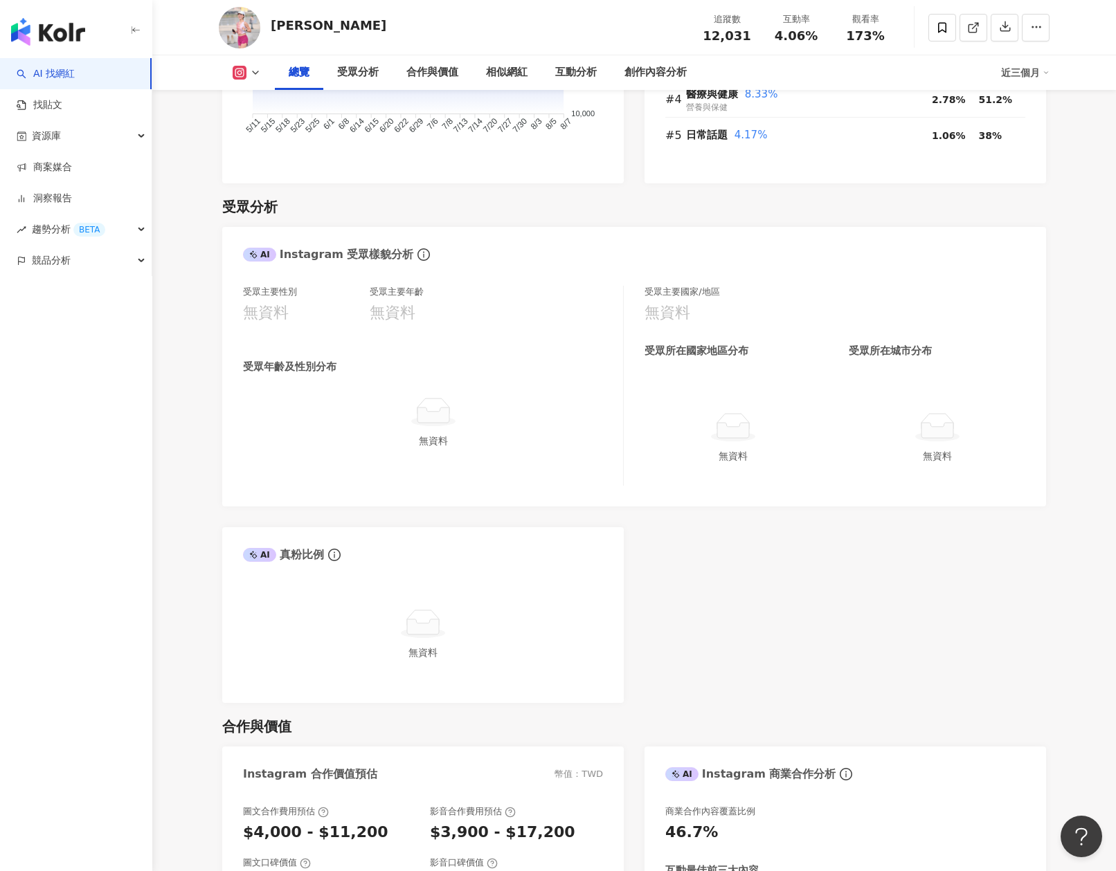
scroll to position [1131, 0]
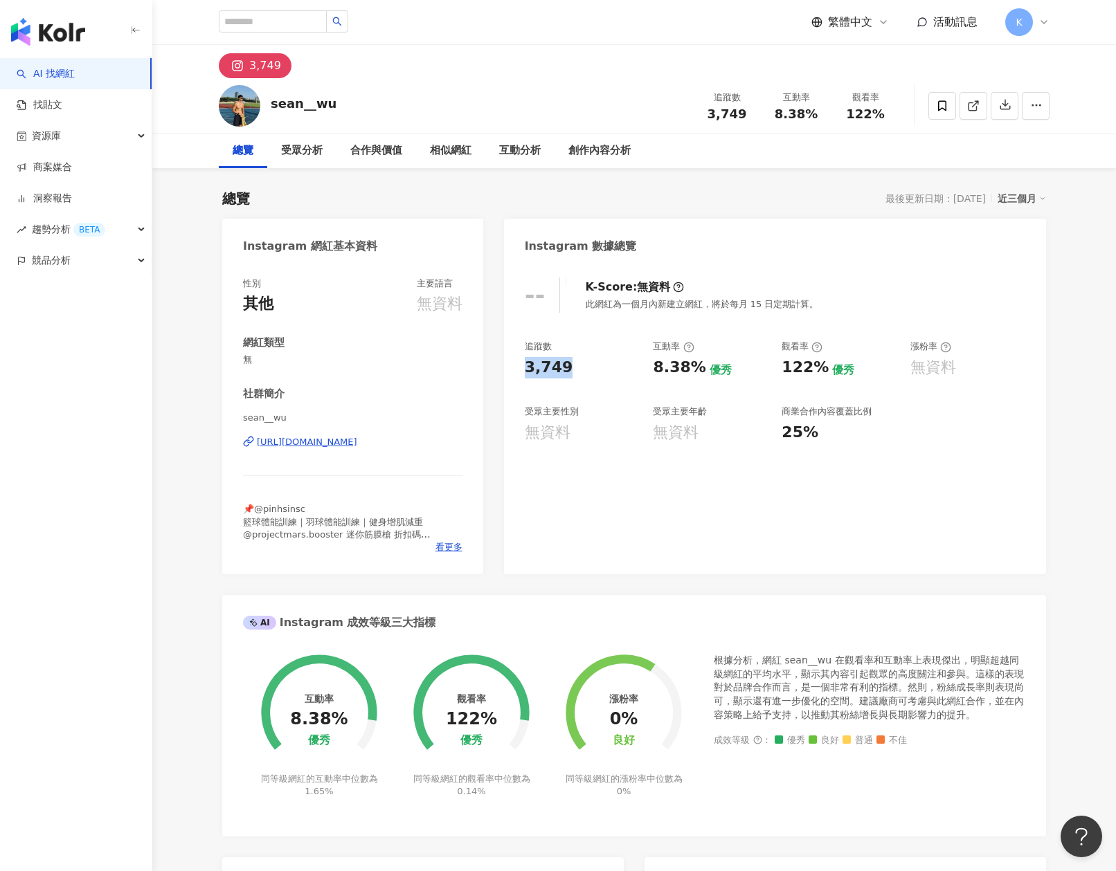
drag, startPoint x: 596, startPoint y: 361, endPoint x: 506, endPoint y: 366, distance: 90.1
click at [506, 366] on div "-- K-Score : 無資料 此網紅為一個月內新建立網紅，將於每月 15 日定期計算。 追蹤數 3,749 互動率 8.38% 優秀 觀看率 122% 優…" at bounding box center [775, 419] width 542 height 311
copy div "3,749"
drag, startPoint x: 638, startPoint y: 372, endPoint x: 700, endPoint y: 371, distance: 61.6
click at [700, 371] on div "追蹤數 3,749 互動率 8.38% 優秀 觀看率 122% 優秀 漲粉率 無資料 受眾主要性別 無資料 受眾主要年齡 無資料 商業合作內容覆蓋比例 25%" at bounding box center [775, 391] width 500 height 102
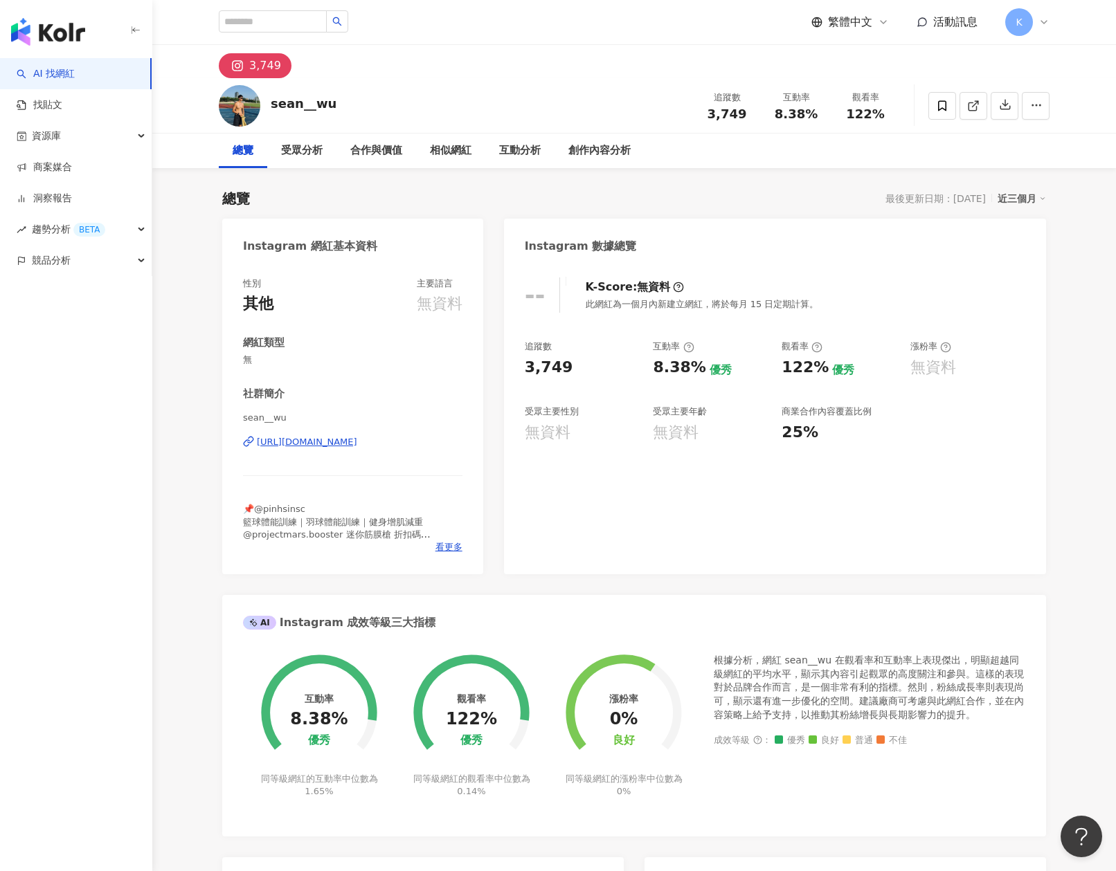
click at [709, 365] on div "優秀" at bounding box center [720, 370] width 22 height 15
drag, startPoint x: 652, startPoint y: 370, endPoint x: 702, endPoint y: 370, distance: 49.8
click at [702, 370] on div "追蹤數 3,749 互動率 8.38% 優秀 觀看率 122% 優秀 漲粉率 無資料 受眾主要性別 無資料 受眾主要年齡 無資料 商業合作內容覆蓋比例 25%" at bounding box center [775, 391] width 500 height 102
copy div "8.38%"
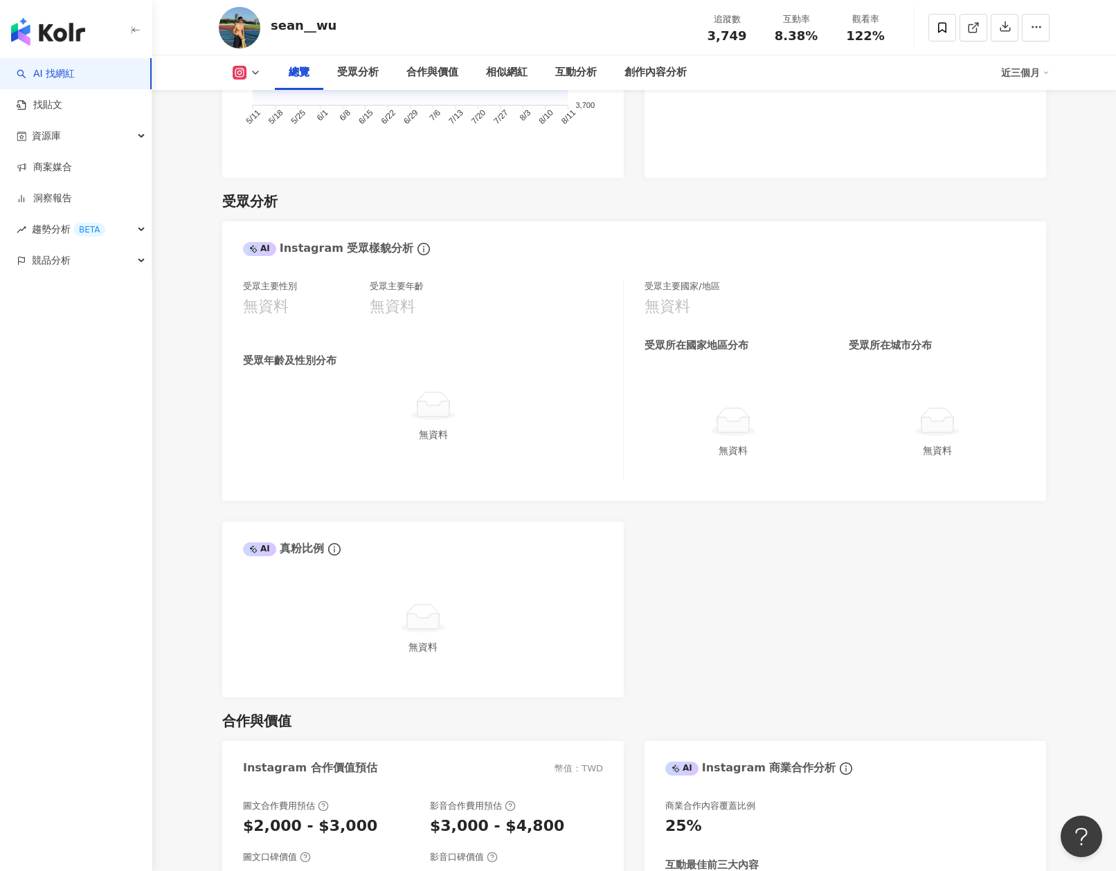
scroll to position [1097, 0]
